Goal: Browse casually: Explore the website without a specific task or goal

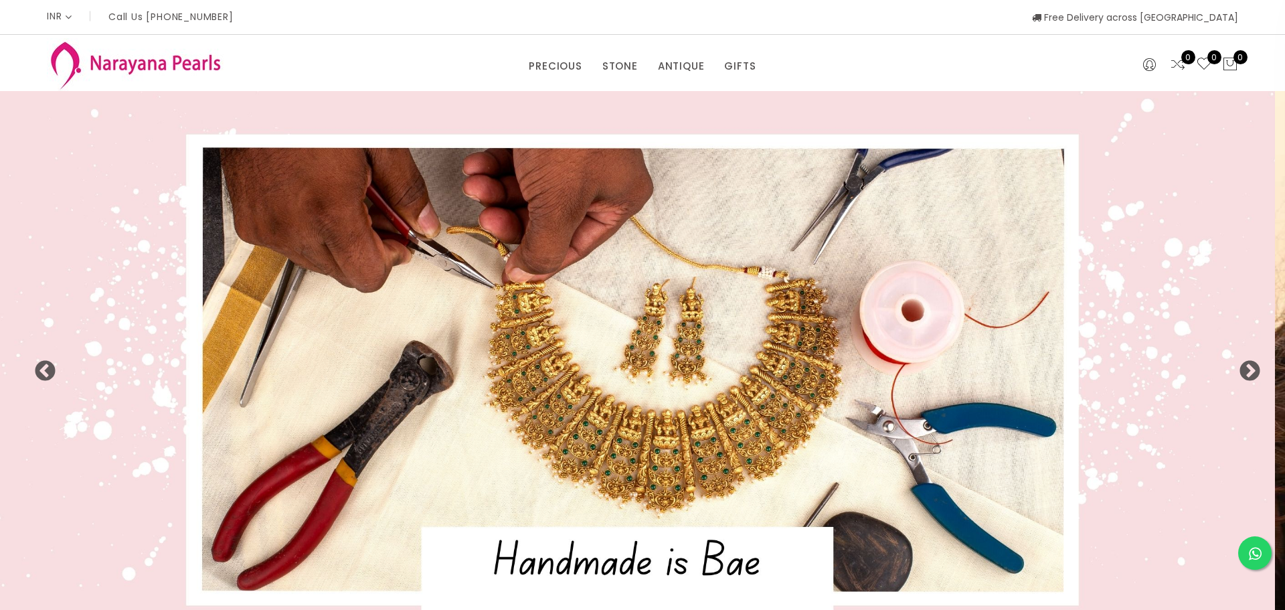
select select "INR"
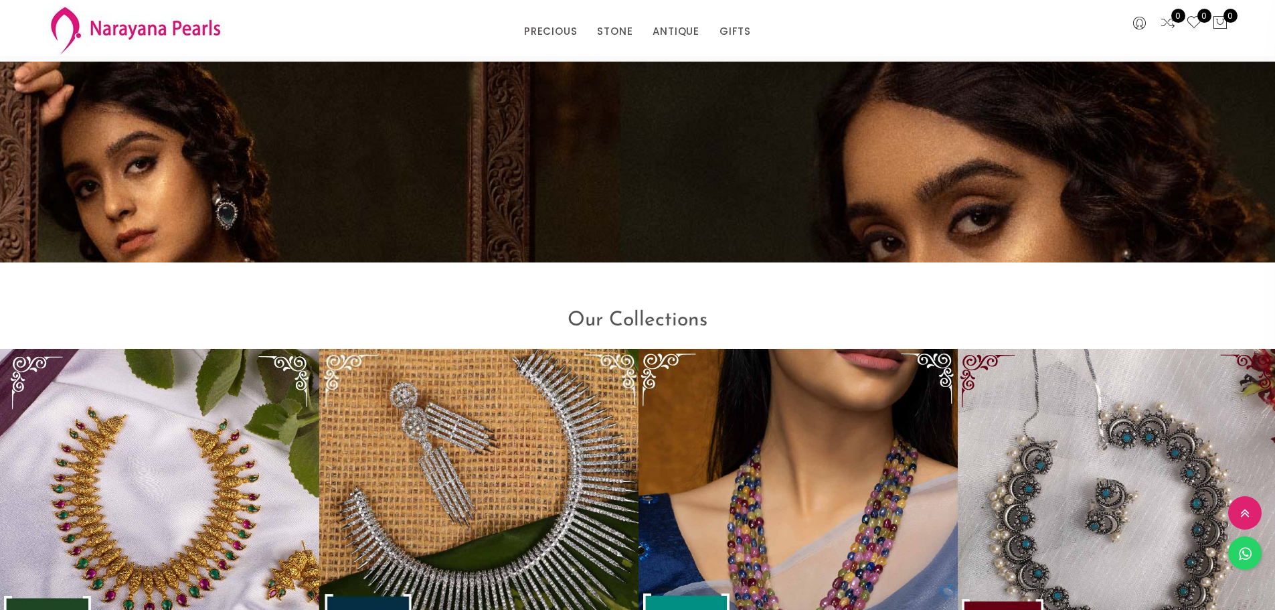
scroll to position [1964, 0]
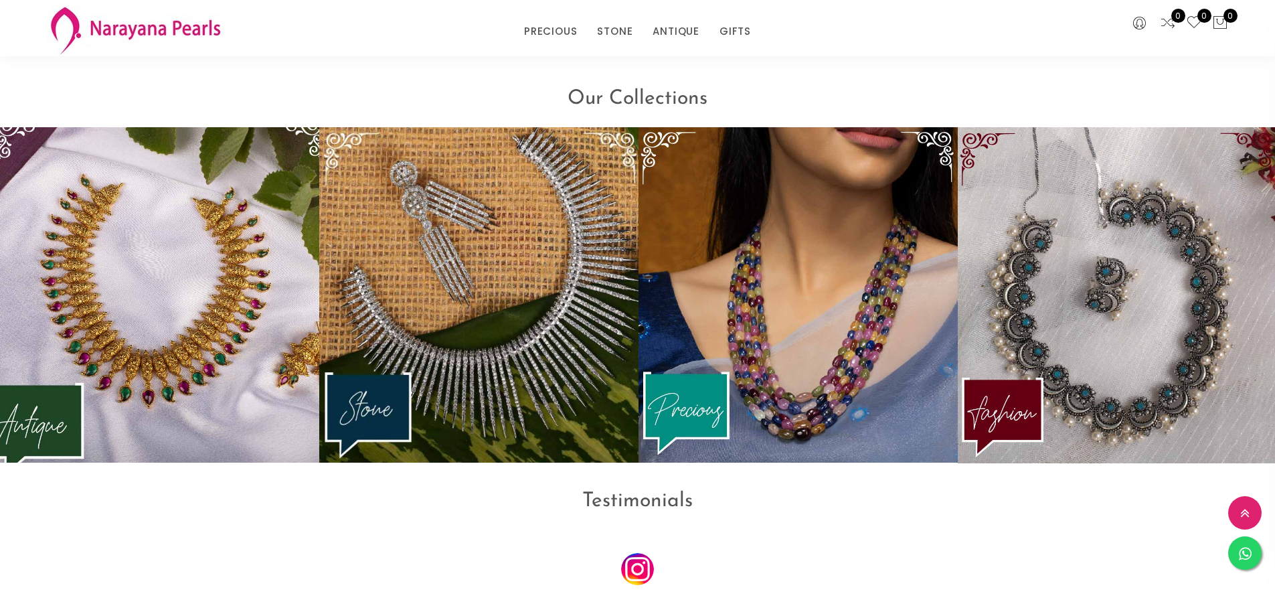
click at [159, 406] on img at bounding box center [159, 294] width 351 height 369
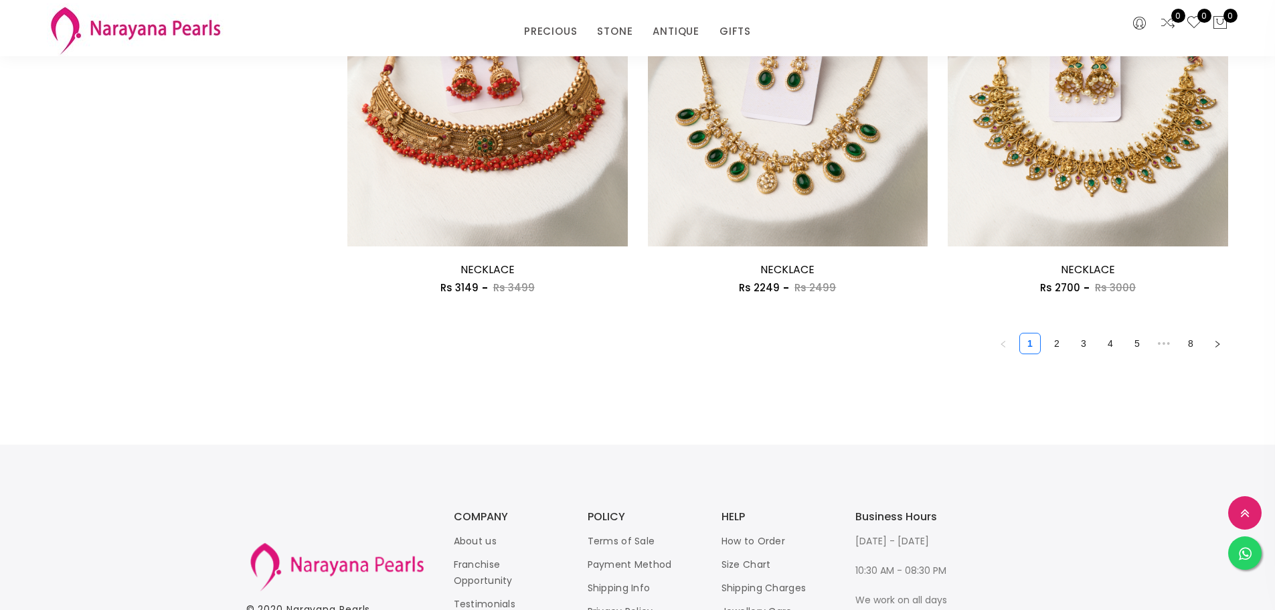
scroll to position [2342, 0]
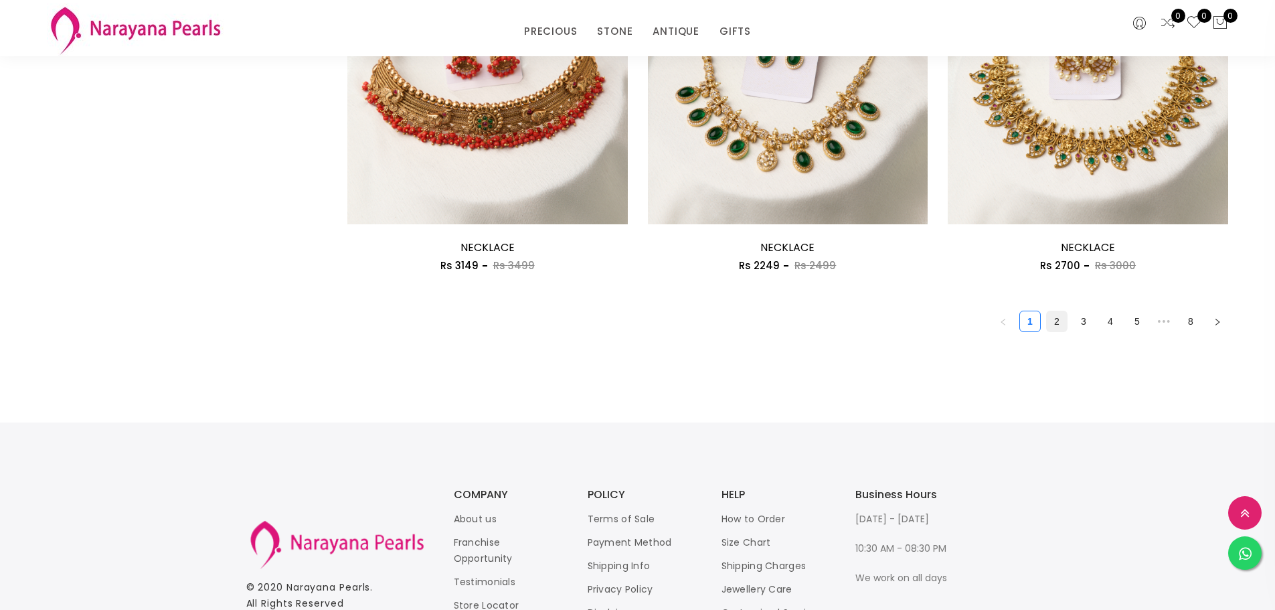
click at [1061, 326] on link "2" at bounding box center [1056, 321] width 20 height 20
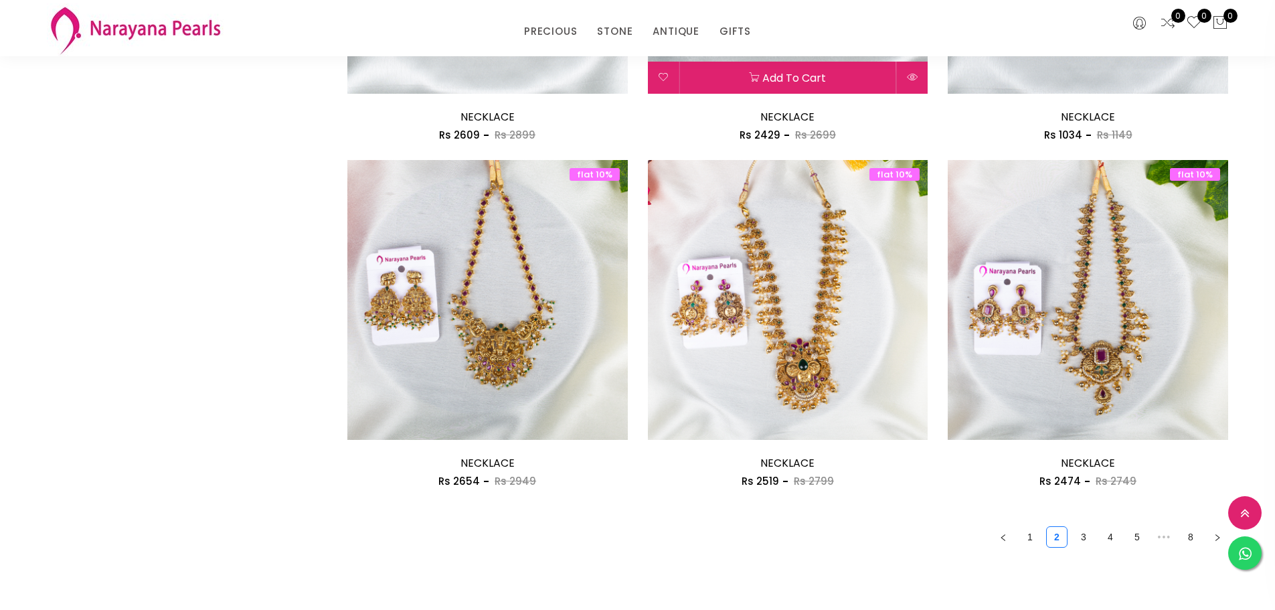
scroll to position [2141, 0]
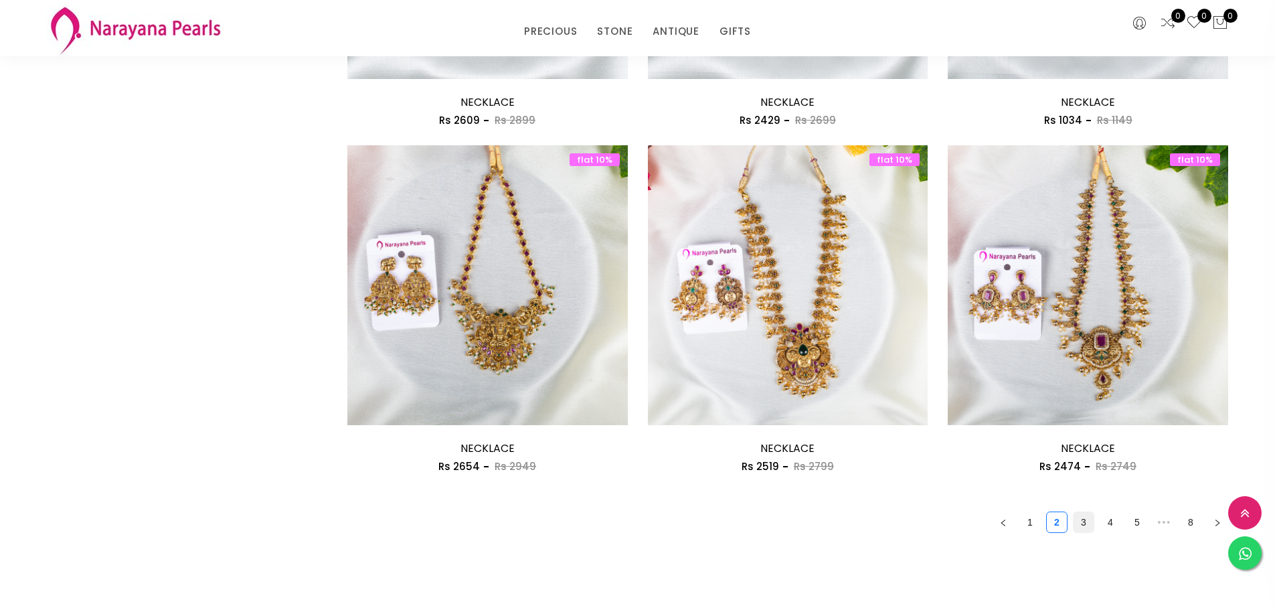
click at [1083, 523] on link "3" at bounding box center [1083, 522] width 20 height 20
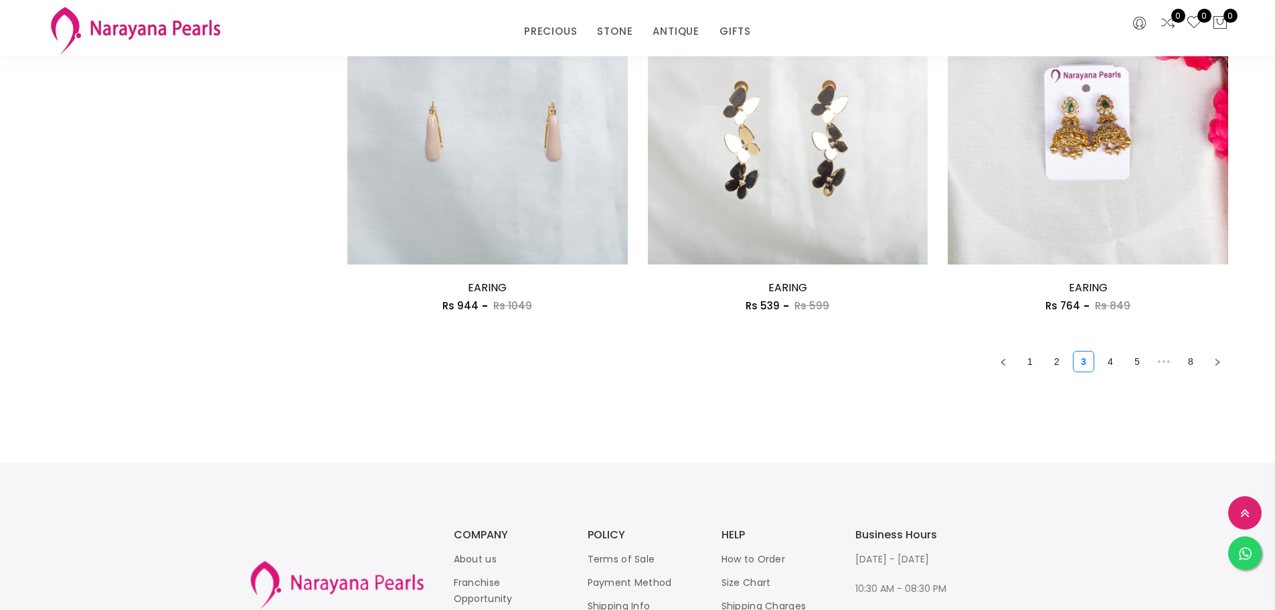
scroll to position [2175, 0]
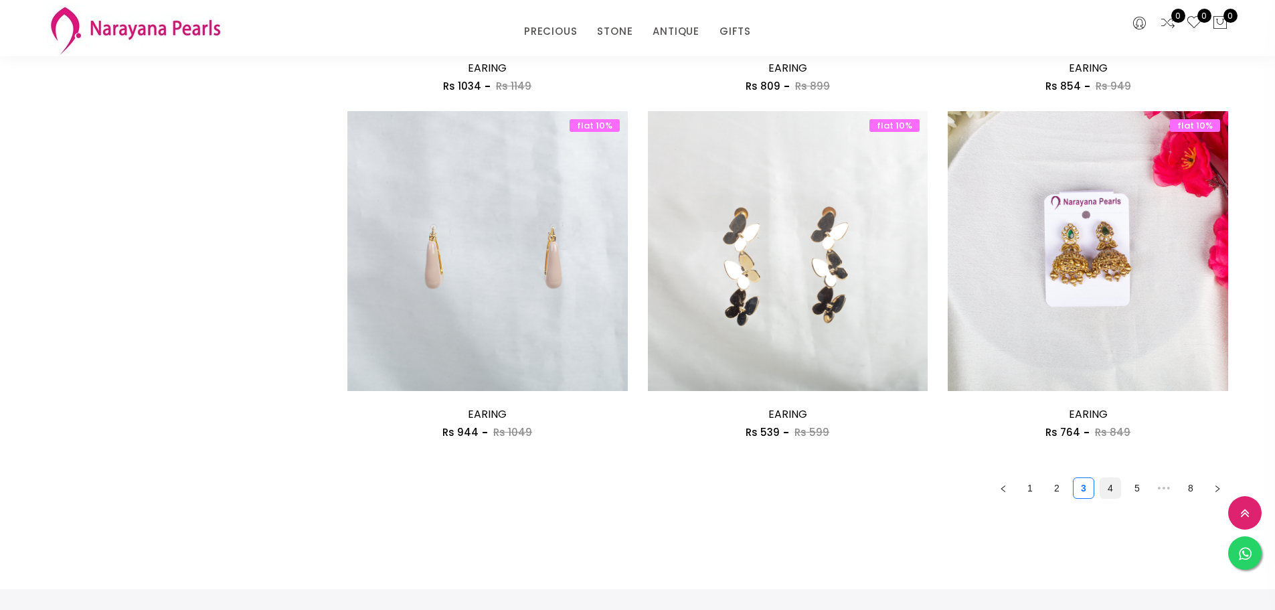
click at [1107, 482] on link "4" at bounding box center [1110, 488] width 20 height 20
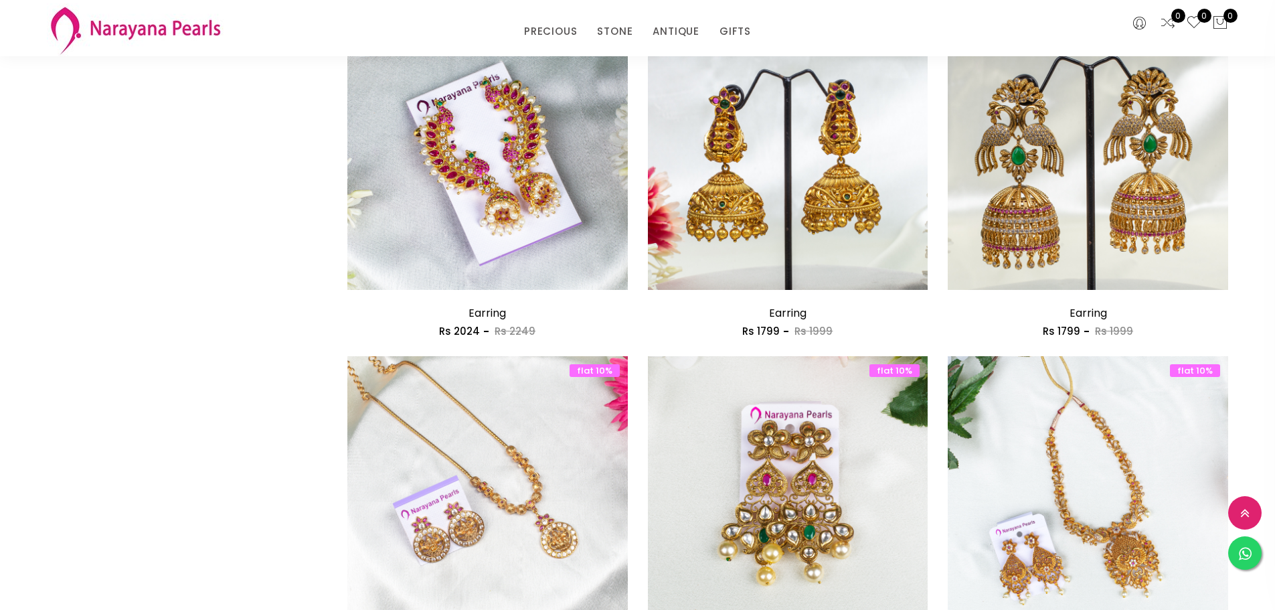
scroll to position [2208, 0]
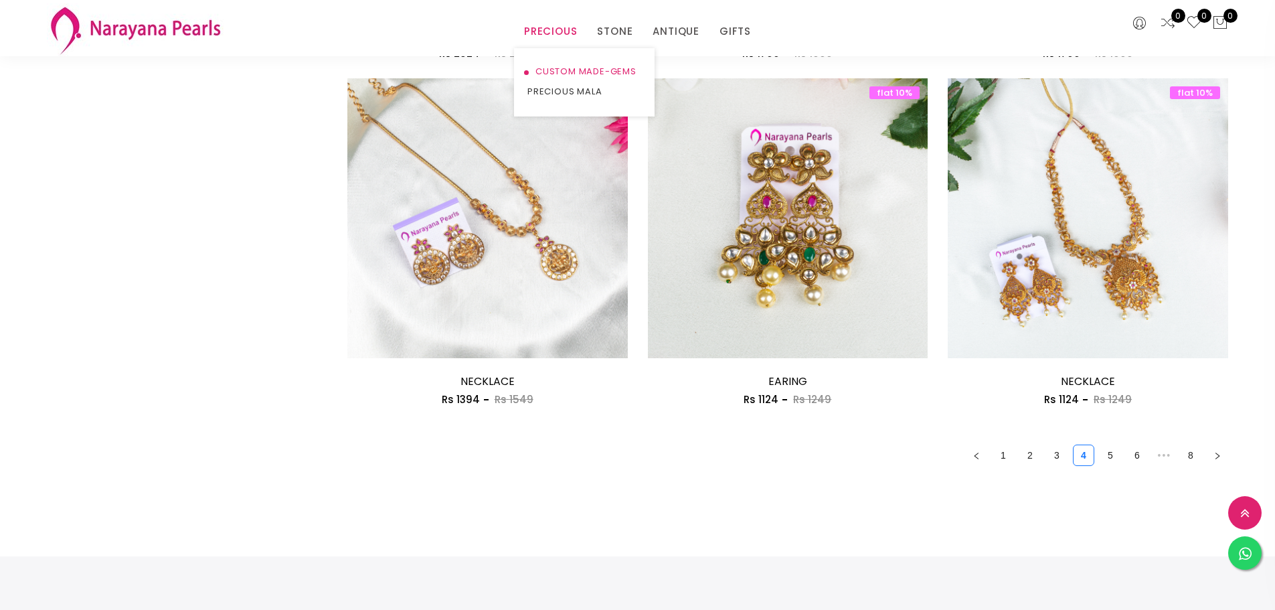
click at [575, 74] on link "CUSTOM MADE-GEMS" at bounding box center [584, 72] width 114 height 20
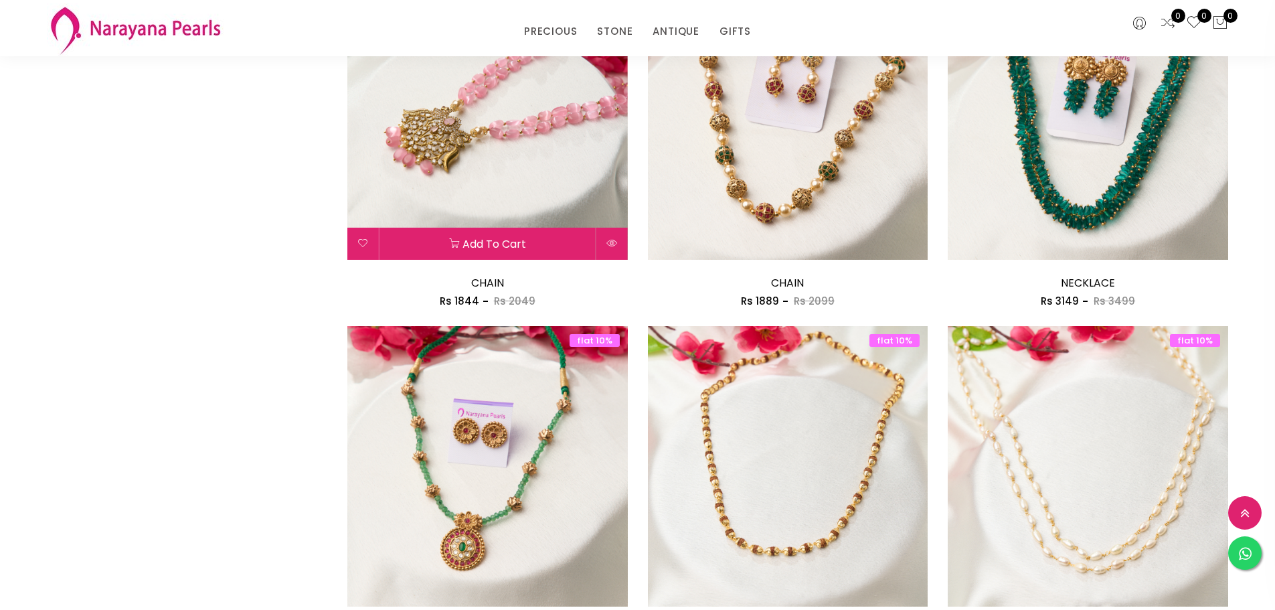
scroll to position [1238, 0]
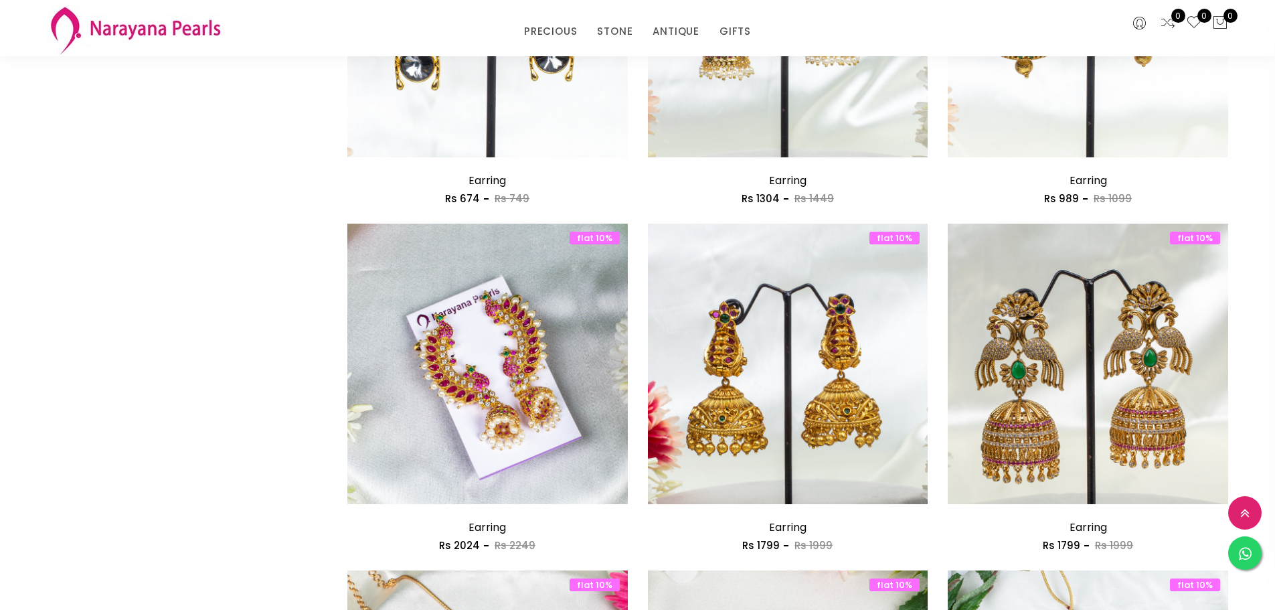
scroll to position [1711, 0]
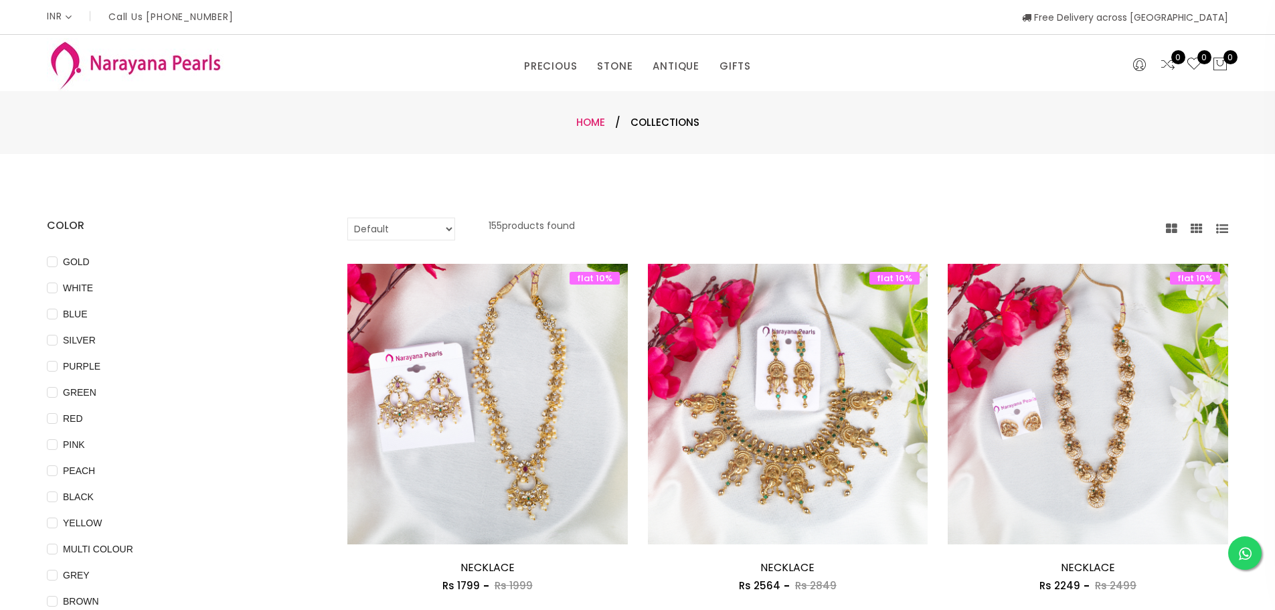
click at [583, 117] on link "Home" at bounding box center [590, 122] width 29 height 14
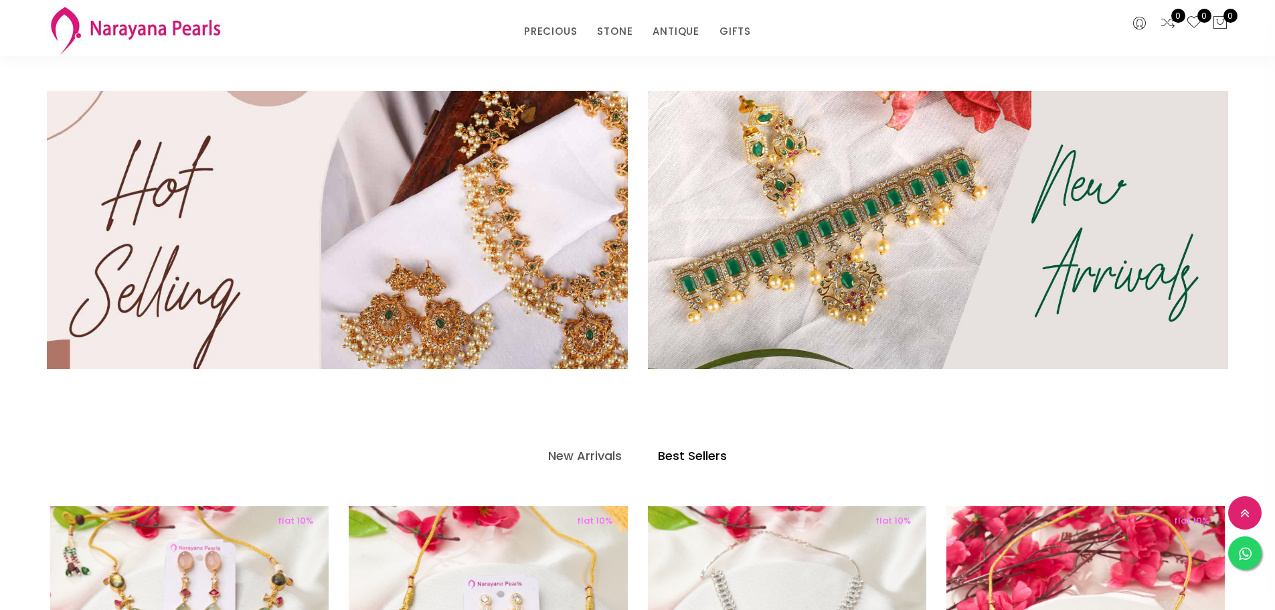
scroll to position [535, 0]
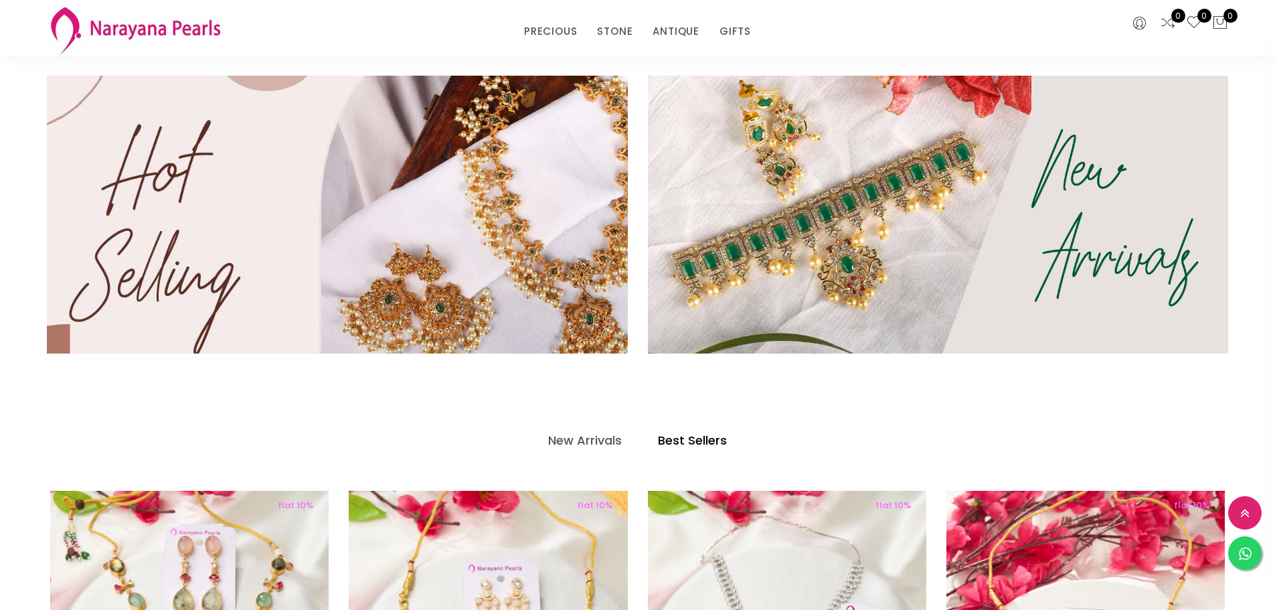
click at [551, 236] on img at bounding box center [337, 214] width 697 height 333
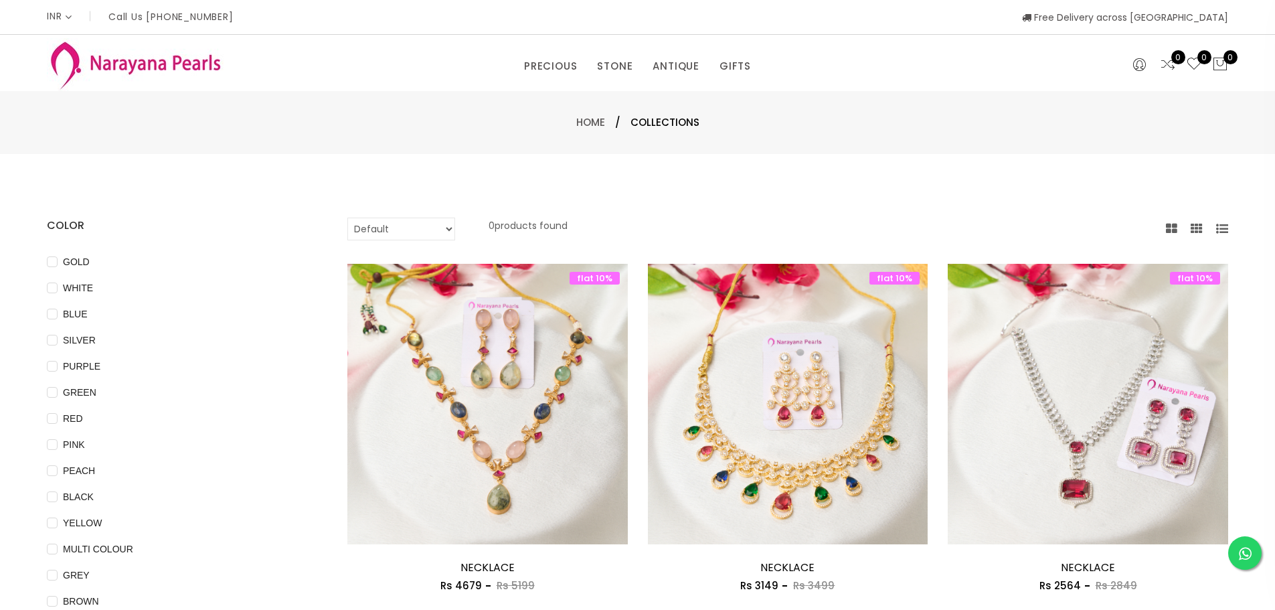
click at [582, 129] on span "Home /" at bounding box center [603, 122] width 54 height 16
click at [582, 126] on link "Home" at bounding box center [590, 122] width 29 height 14
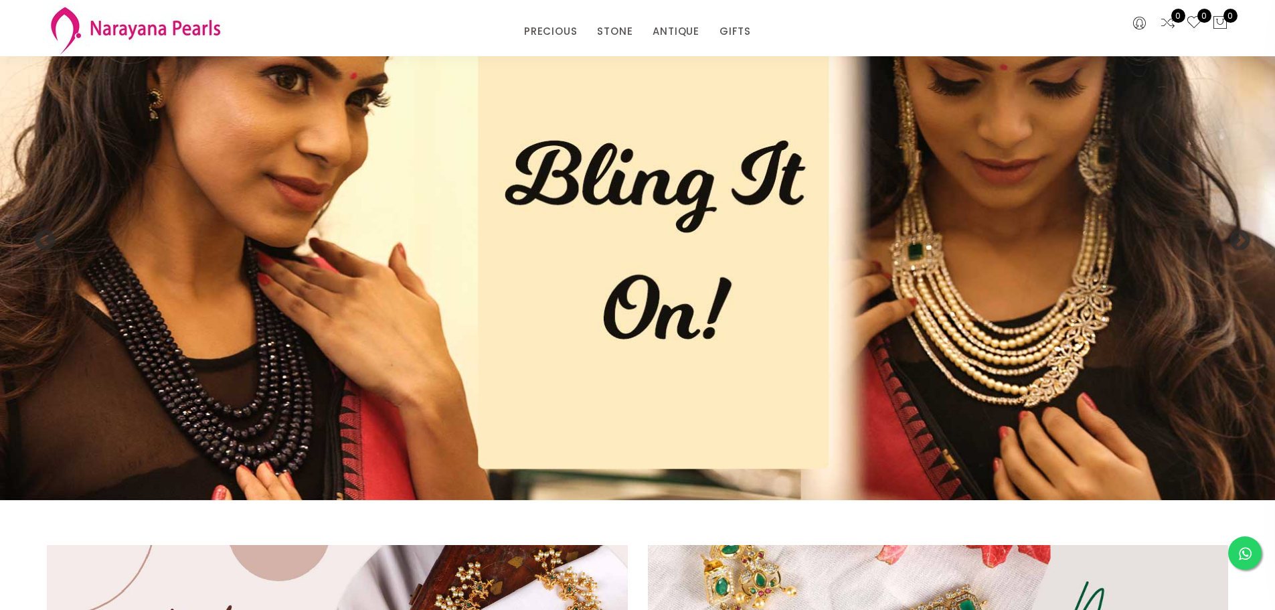
scroll to position [401, 0]
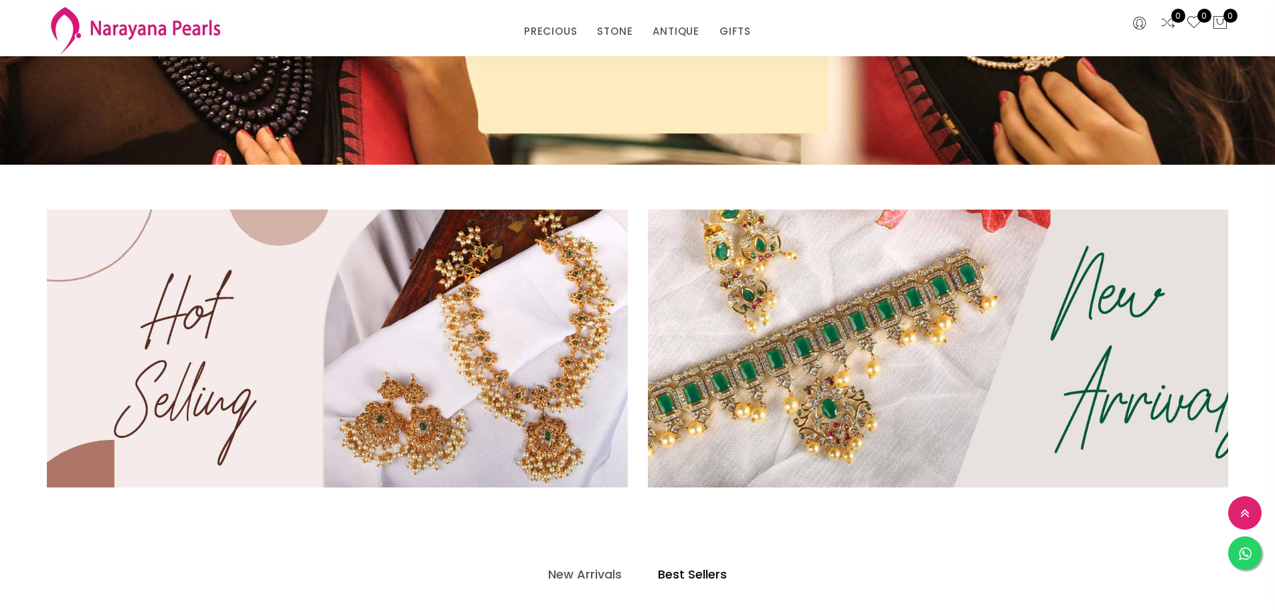
click at [868, 354] on img at bounding box center [937, 347] width 697 height 333
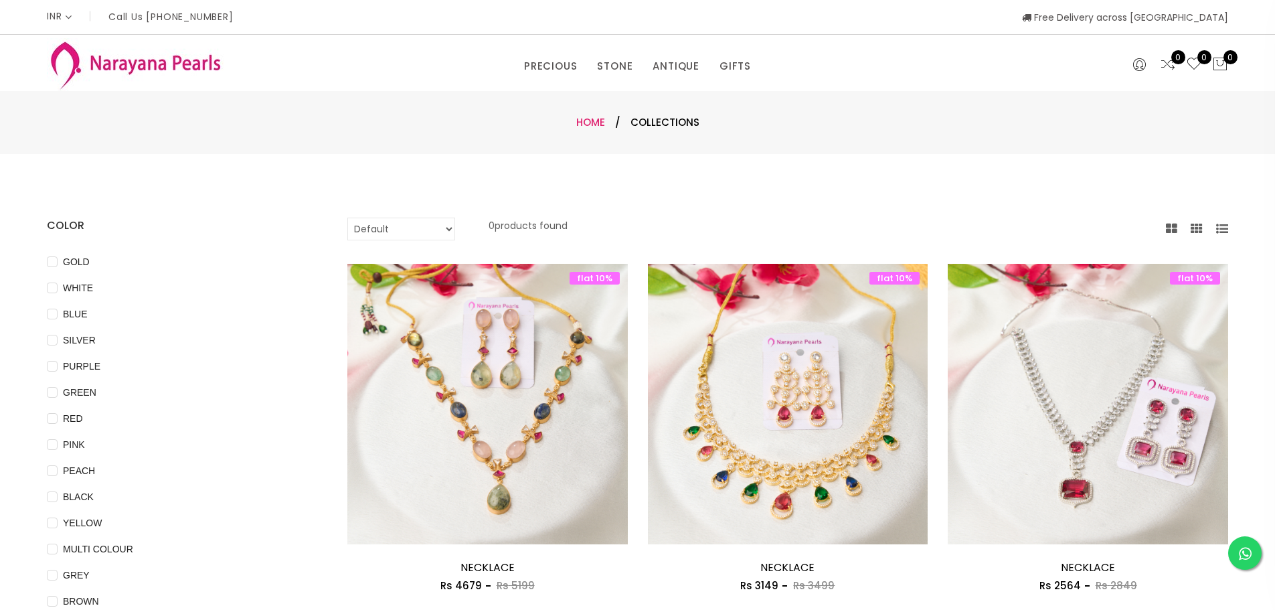
click at [597, 126] on link "Home" at bounding box center [590, 122] width 29 height 14
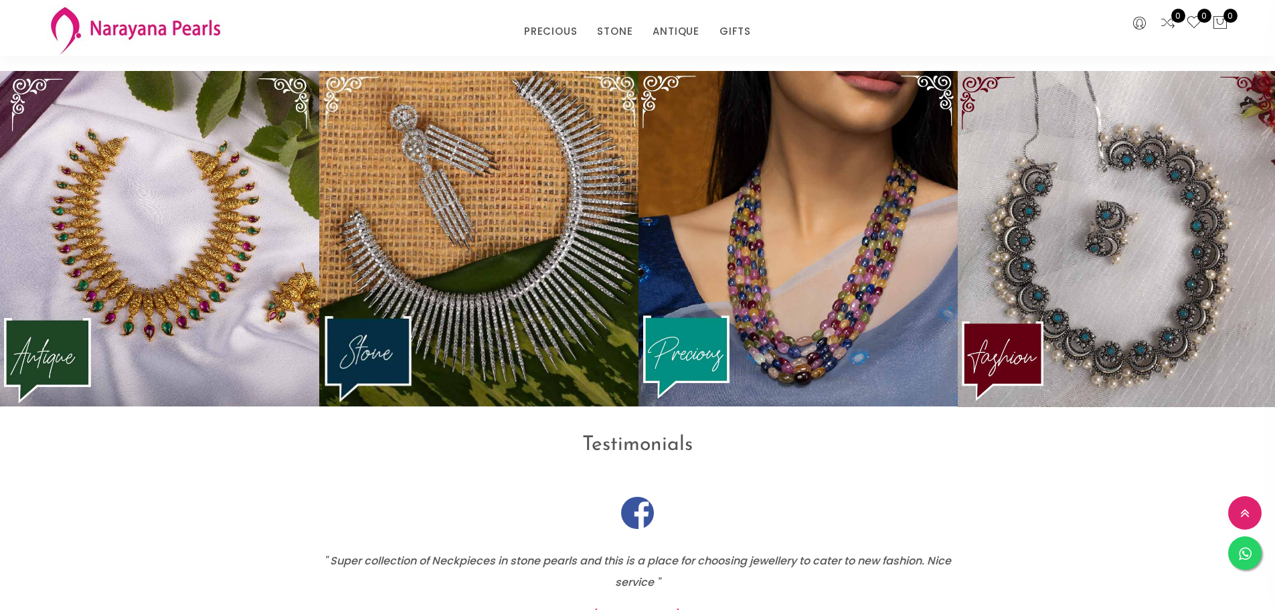
scroll to position [2009, 0]
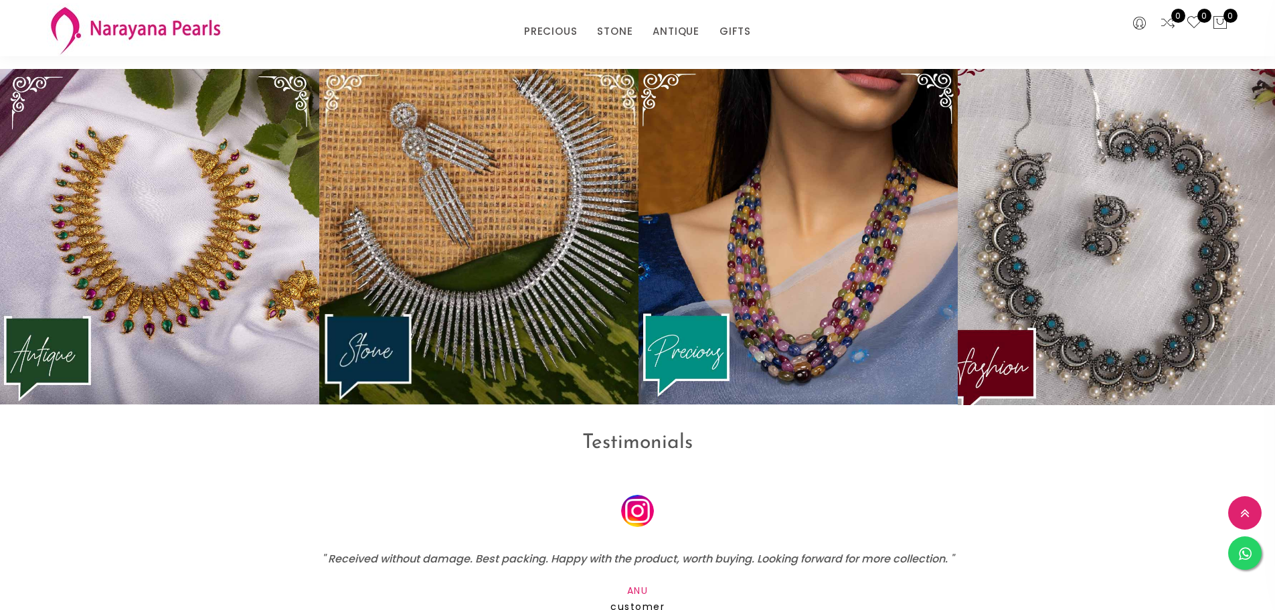
click at [1101, 335] on img at bounding box center [1116, 236] width 351 height 369
